Goal: Task Accomplishment & Management: Use online tool/utility

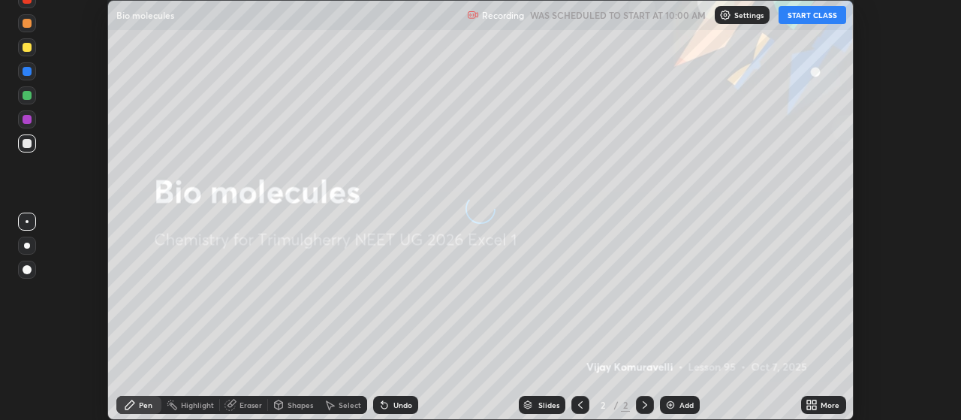
scroll to position [420, 960]
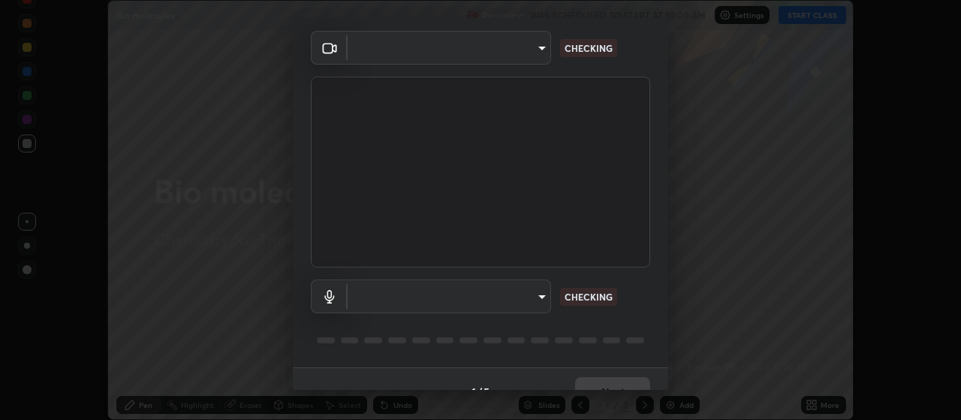
type input "c52127a40cbf279c8509d1fea9a6c4f1a5ad2dcd18f862b978adc8f20b04eebd"
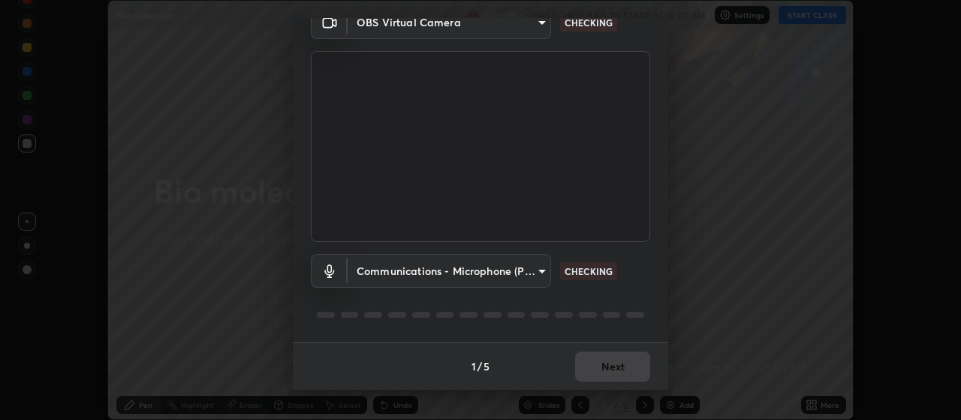
click at [536, 269] on body "Erase all Bio molecules Recording WAS SCHEDULED TO START AT 10:00 AM Settings S…" at bounding box center [480, 210] width 961 height 420
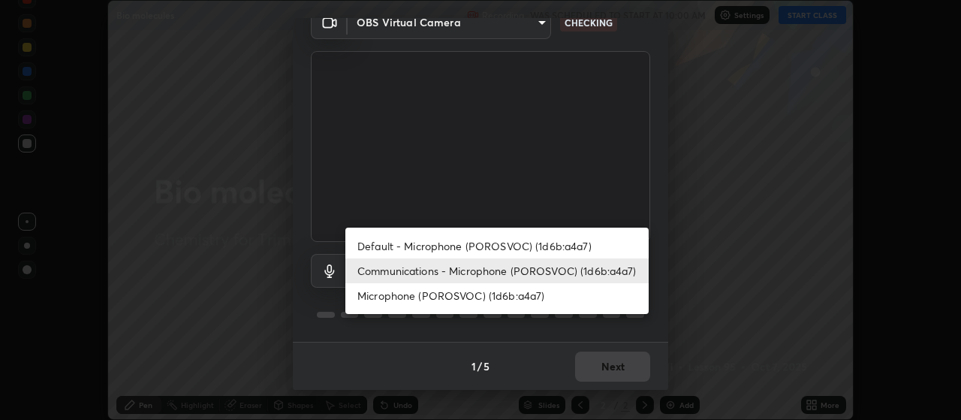
click at [477, 243] on li "Default - Microphone (POROSVOC) (1d6b:a4a7)" at bounding box center [496, 245] width 303 height 25
type input "default"
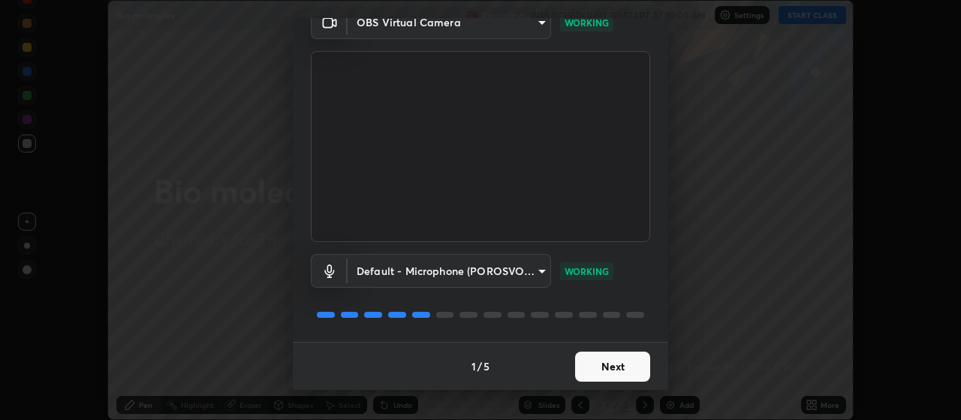
click at [610, 370] on button "Next" at bounding box center [612, 366] width 75 height 30
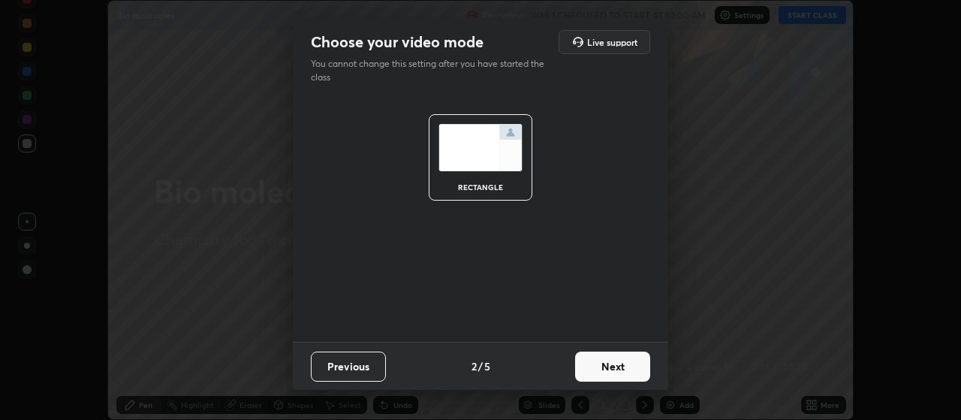
click at [627, 368] on button "Next" at bounding box center [612, 366] width 75 height 30
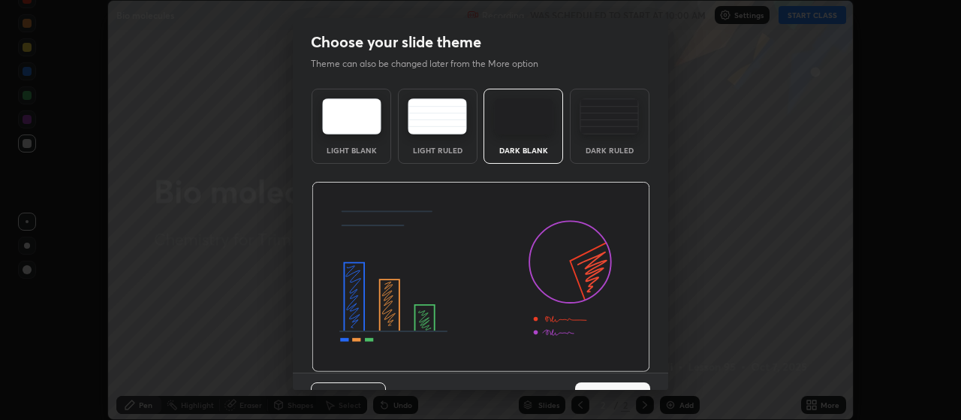
click at [640, 366] on img at bounding box center [481, 277] width 339 height 191
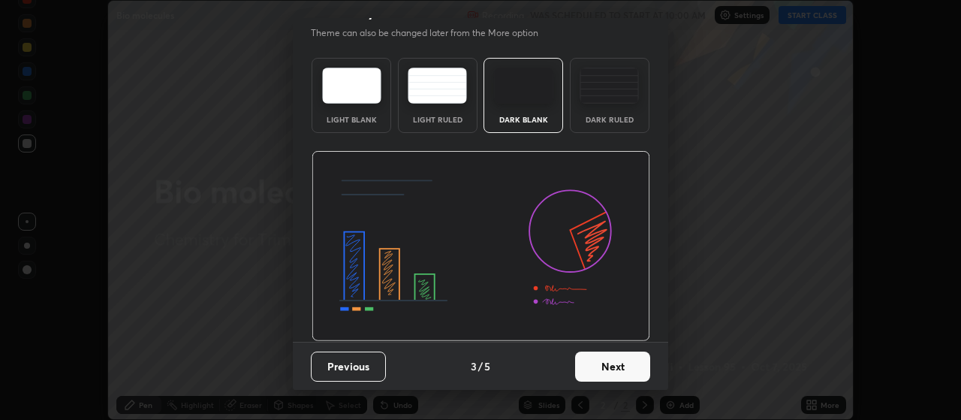
click at [634, 363] on button "Next" at bounding box center [612, 366] width 75 height 30
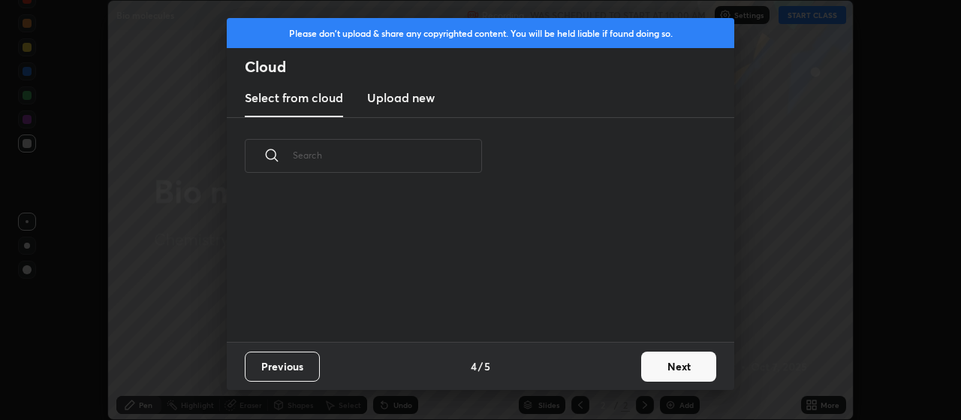
click at [665, 372] on button "Next" at bounding box center [678, 366] width 75 height 30
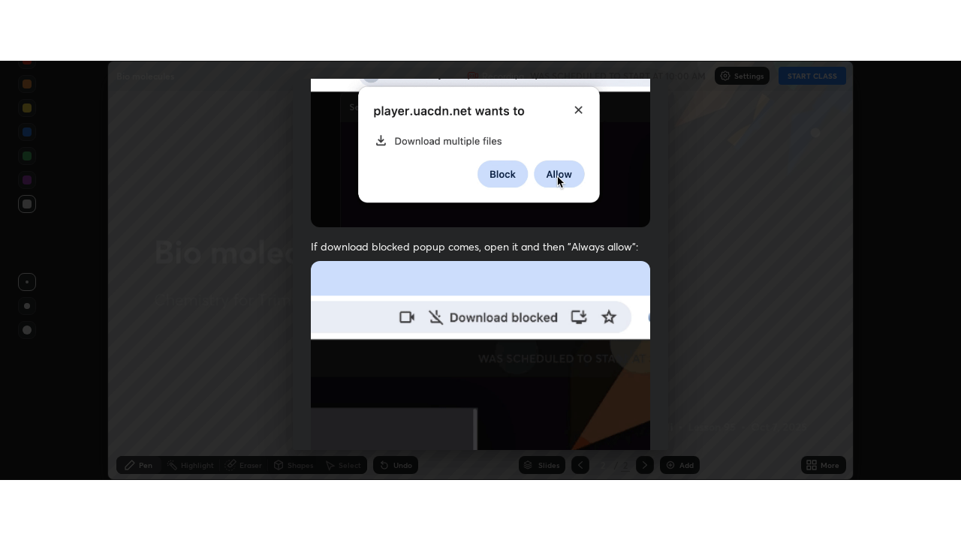
scroll to position [379, 0]
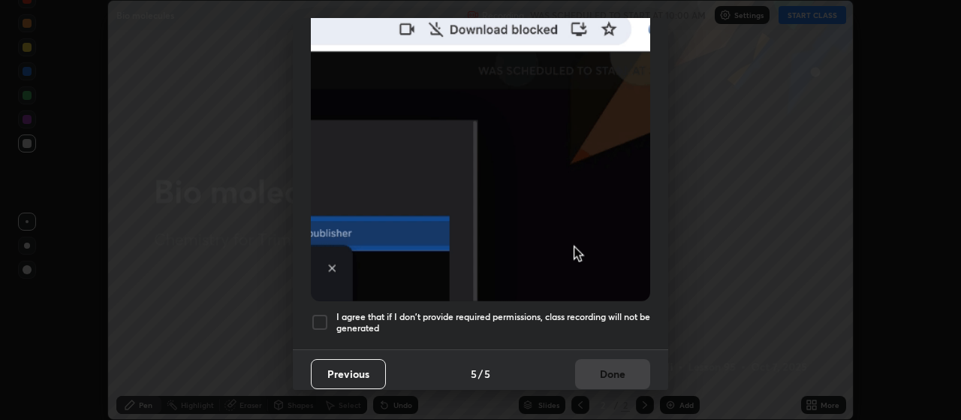
click at [327, 314] on div at bounding box center [320, 322] width 18 height 18
click at [617, 366] on button "Done" at bounding box center [612, 374] width 75 height 30
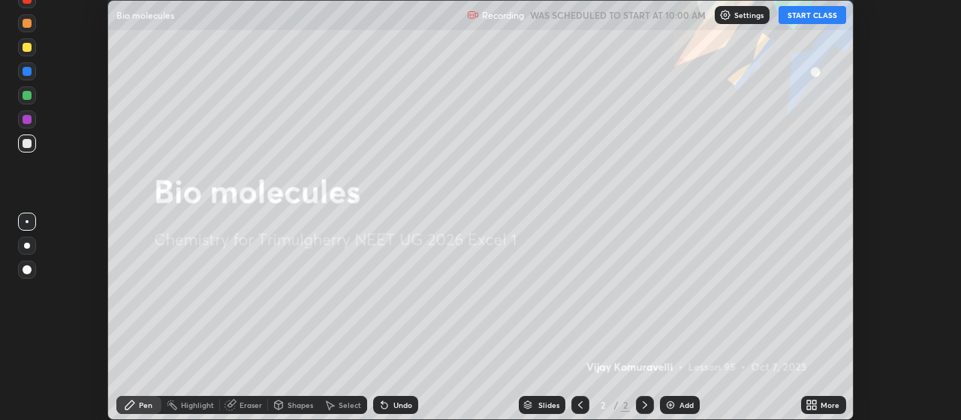
click at [805, 14] on button "START CLASS" at bounding box center [812, 15] width 68 height 18
click at [808, 404] on icon at bounding box center [811, 405] width 12 height 12
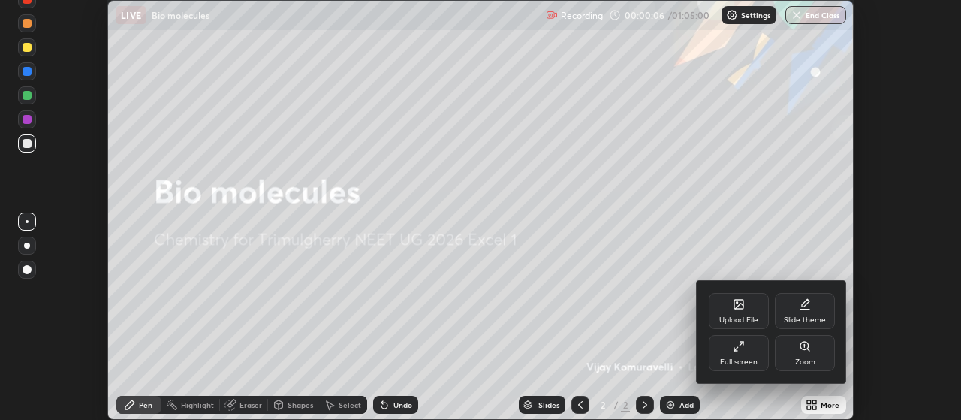
click at [735, 354] on div "Full screen" at bounding box center [739, 353] width 60 height 36
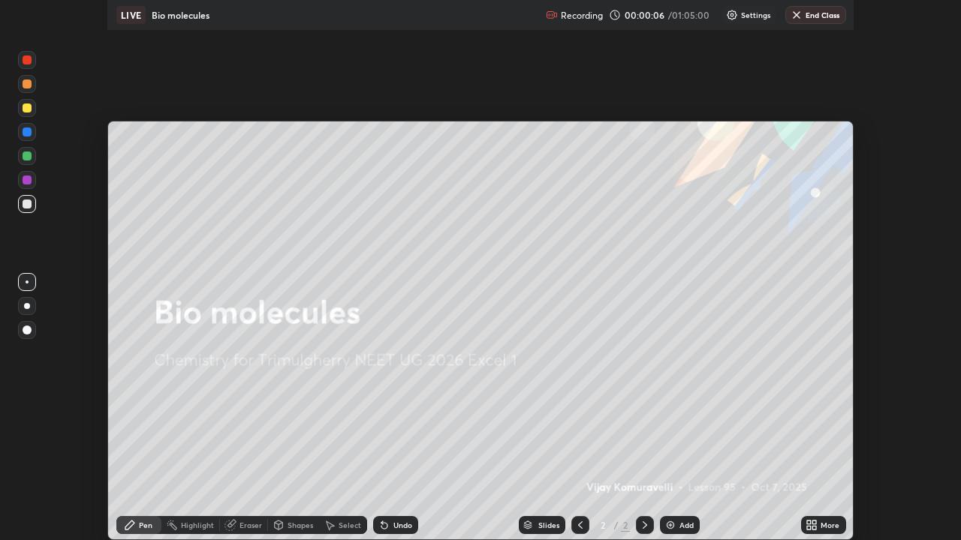
scroll to position [540, 961]
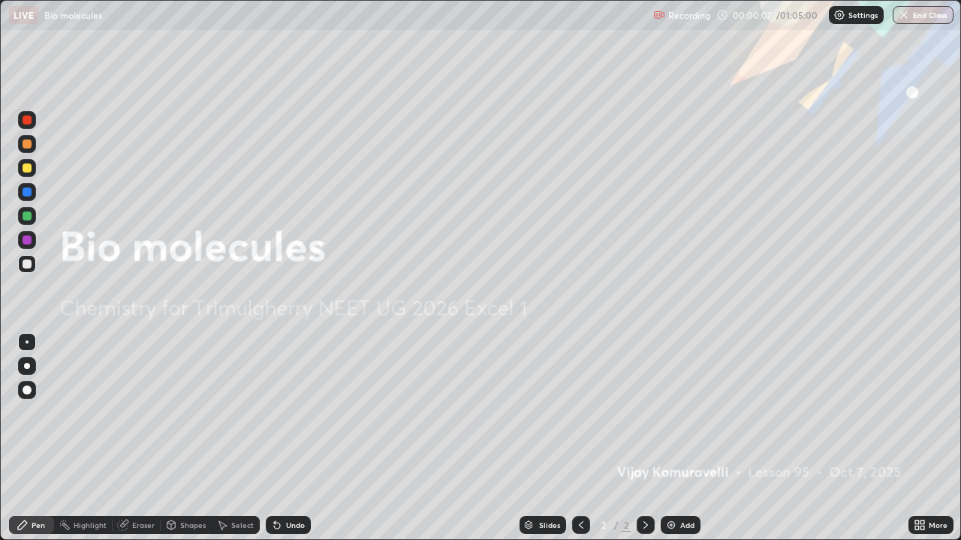
click at [674, 419] on img at bounding box center [671, 525] width 12 height 12
